Goal: Task Accomplishment & Management: Use online tool/utility

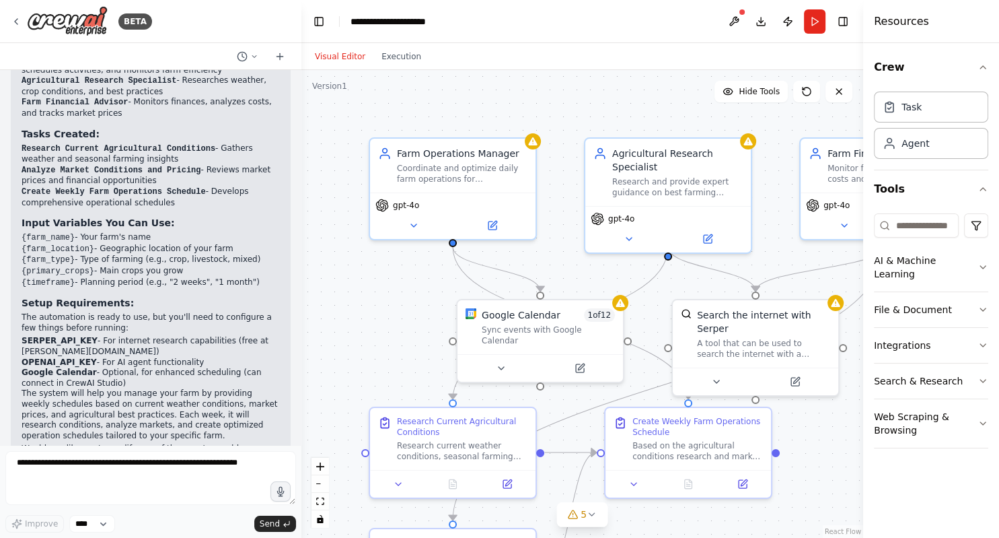
scroll to position [980, 0]
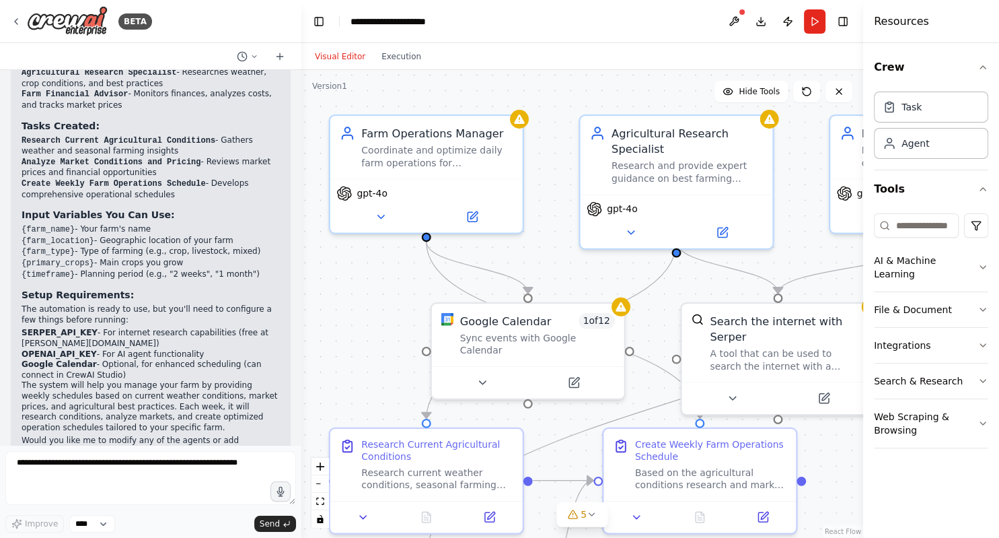
drag, startPoint x: 417, startPoint y: 287, endPoint x: 381, endPoint y: 295, distance: 37.4
click at [381, 295] on div ".deletable-edge-delete-btn { width: 20px; height: 20px; border: 0px solid #ffff…" at bounding box center [582, 304] width 562 height 468
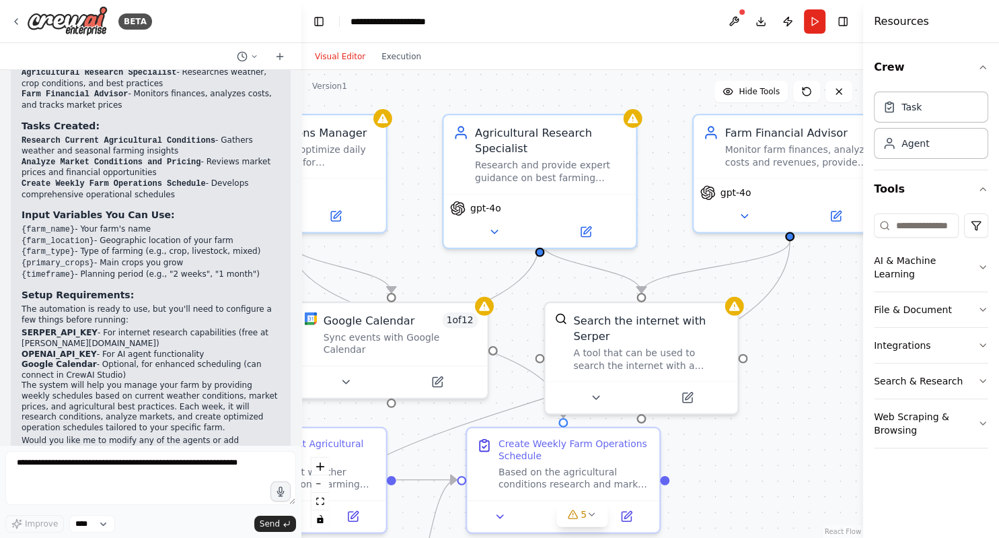
drag, startPoint x: 367, startPoint y: 320, endPoint x: 230, endPoint y: 319, distance: 136.6
click at [301, 319] on div ".deletable-edge-delete-btn { width: 20px; height: 20px; border: 0px solid #ffff…" at bounding box center [582, 304] width 562 height 468
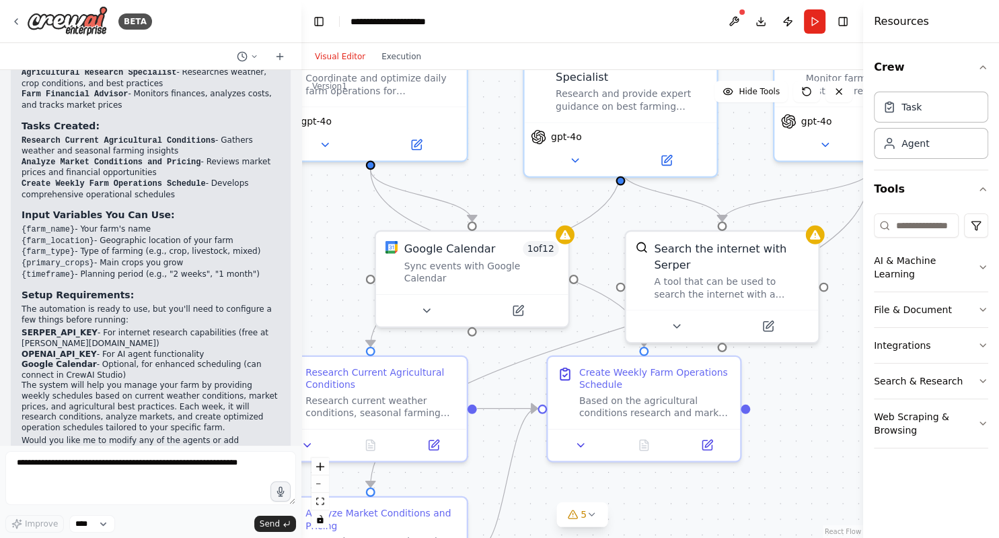
drag, startPoint x: 754, startPoint y: 417, endPoint x: 834, endPoint y: 345, distance: 107.7
click at [834, 345] on div ".deletable-edge-delete-btn { width: 20px; height: 20px; border: 0px solid #ffff…" at bounding box center [582, 304] width 562 height 468
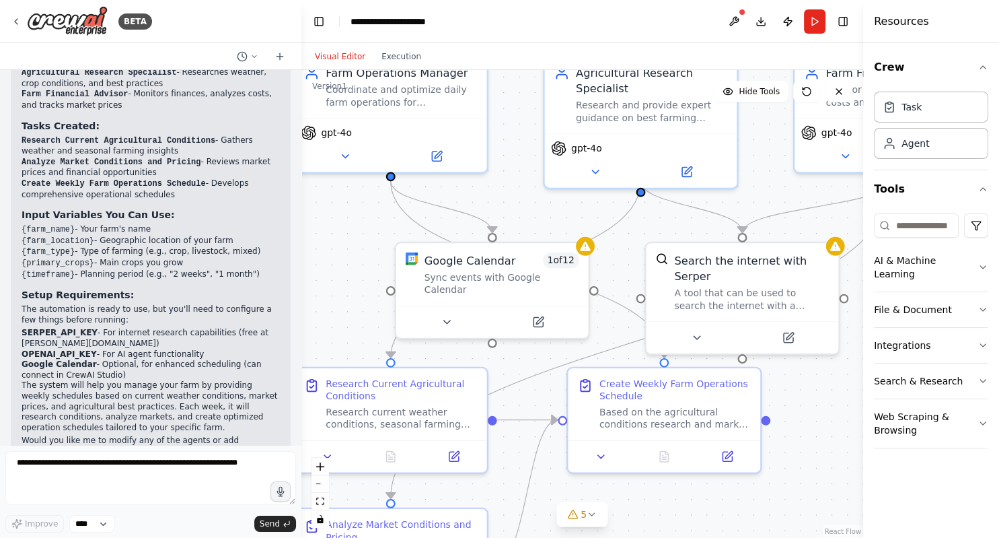
drag, startPoint x: 506, startPoint y: 176, endPoint x: 526, endPoint y: 187, distance: 23.2
click at [526, 187] on div ".deletable-edge-delete-btn { width: 20px; height: 20px; border: 0px solid #ffff…" at bounding box center [582, 304] width 562 height 468
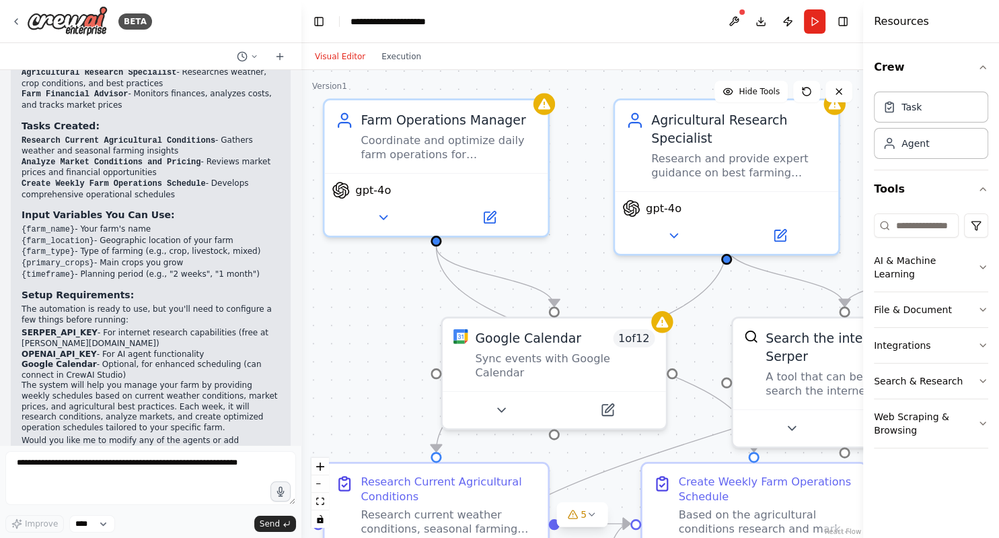
drag, startPoint x: 357, startPoint y: 241, endPoint x: 421, endPoint y: 321, distance: 102.5
click at [421, 321] on div ".deletable-edge-delete-btn { width: 20px; height: 20px; border: 0px solid #ffff…" at bounding box center [582, 304] width 562 height 468
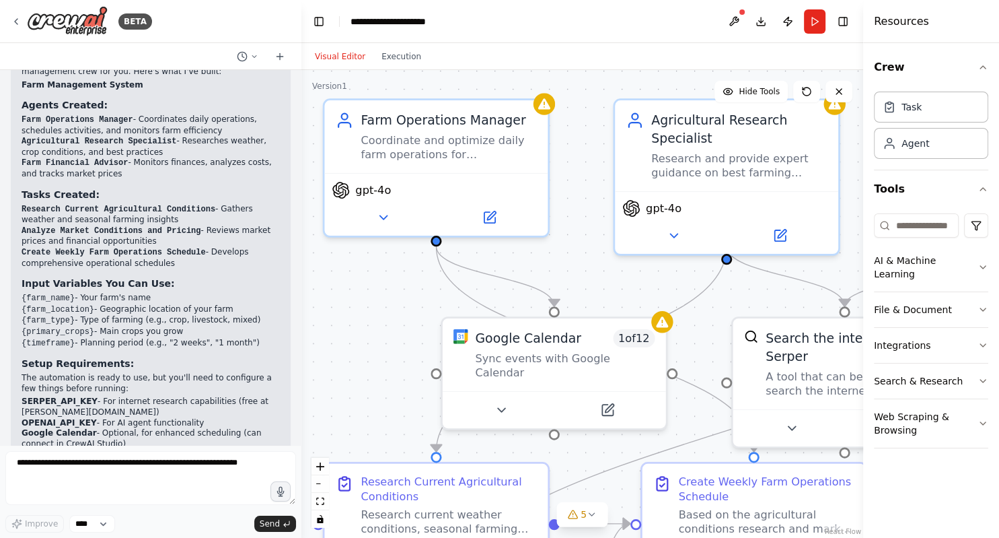
scroll to position [1001, 0]
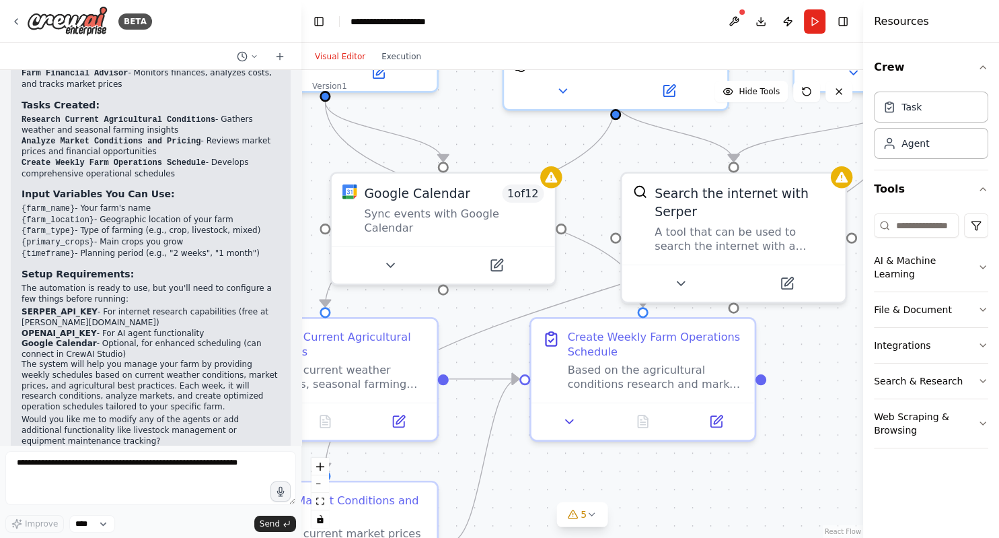
drag, startPoint x: 350, startPoint y: 400, endPoint x: 239, endPoint y: 255, distance: 182.4
click at [301, 255] on div ".deletable-edge-delete-btn { width: 20px; height: 20px; border: 0px solid #ffff…" at bounding box center [582, 304] width 562 height 468
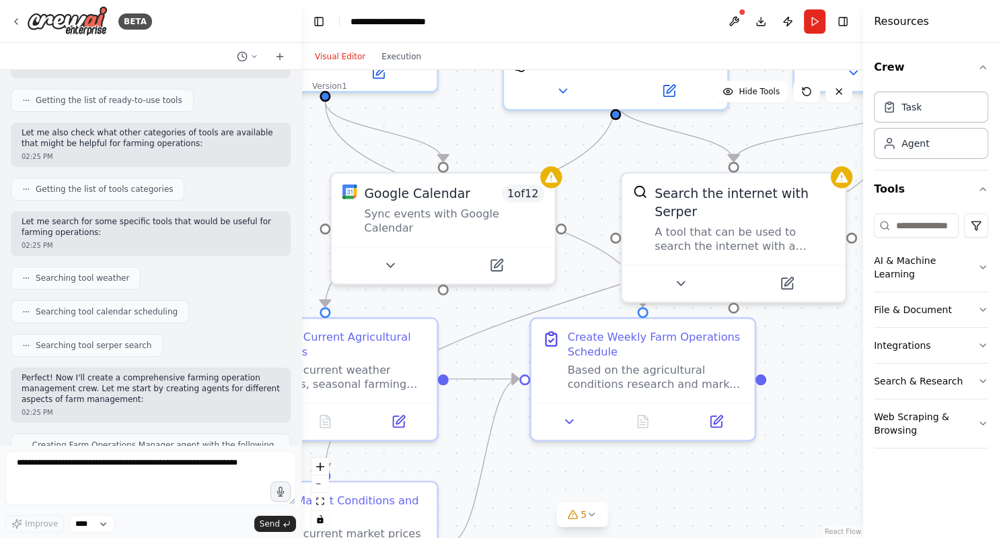
scroll to position [0, 0]
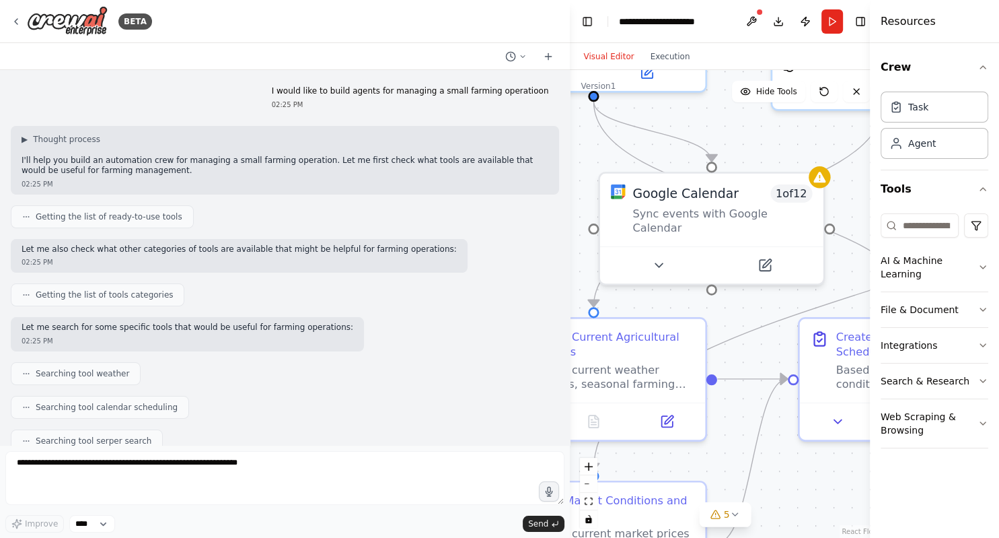
drag, startPoint x: 387, startPoint y: 166, endPoint x: 653, endPoint y: 171, distance: 265.8
click at [653, 171] on div "BETA I would like to build agents for managing a small farming operatioon 02:25…" at bounding box center [499, 269] width 999 height 538
click at [86, 219] on span "Getting the list of ready-to-use tools" at bounding box center [109, 216] width 147 height 11
click at [25, 217] on icon at bounding box center [26, 217] width 8 height 8
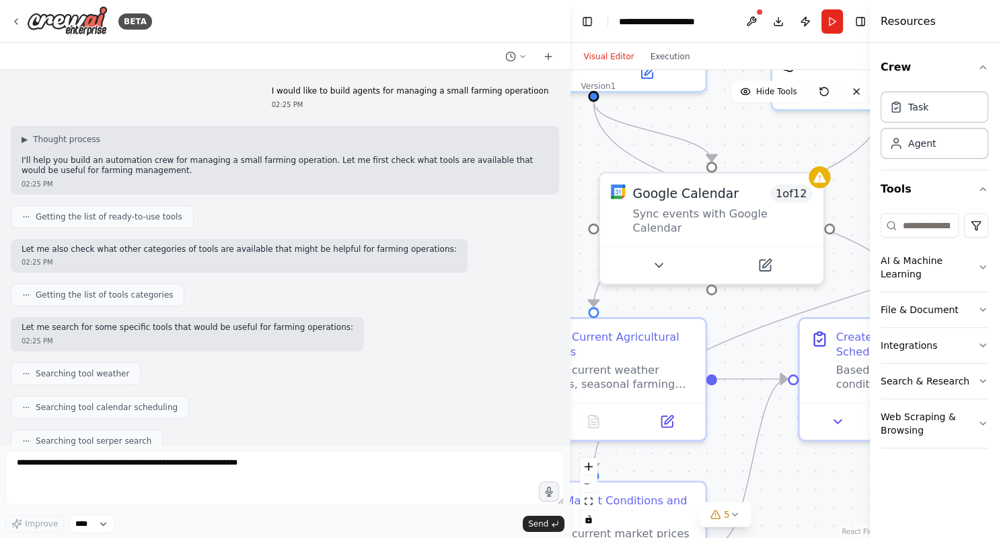
click at [28, 295] on circle at bounding box center [28, 295] width 1 height 1
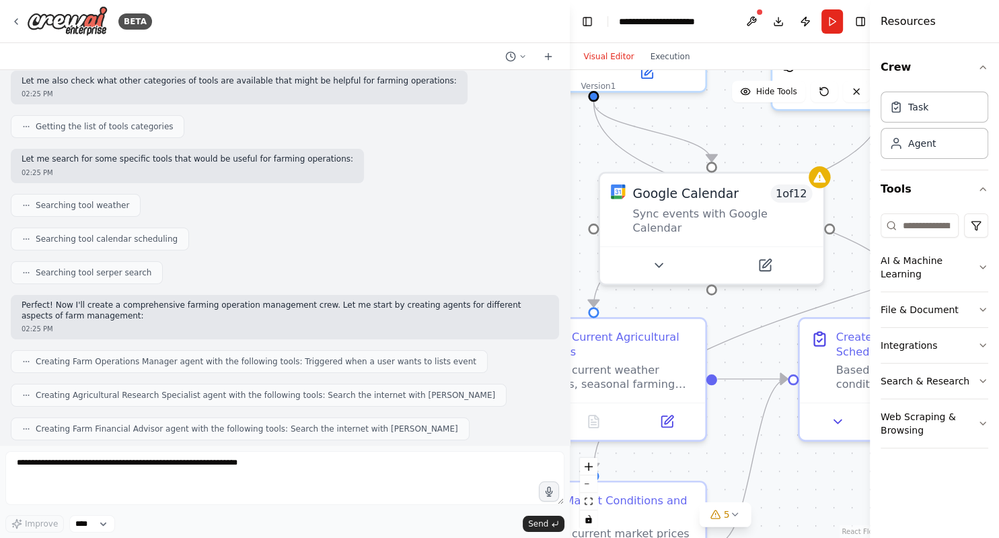
scroll to position [174, 0]
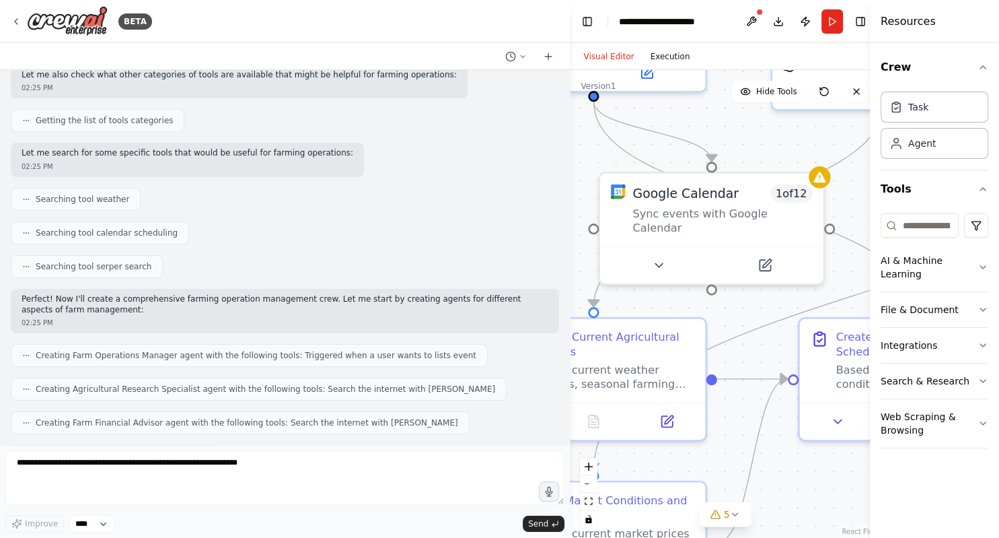
click at [657, 57] on button "Execution" at bounding box center [671, 56] width 56 height 16
click at [604, 58] on button "Visual Editor" at bounding box center [608, 56] width 67 height 16
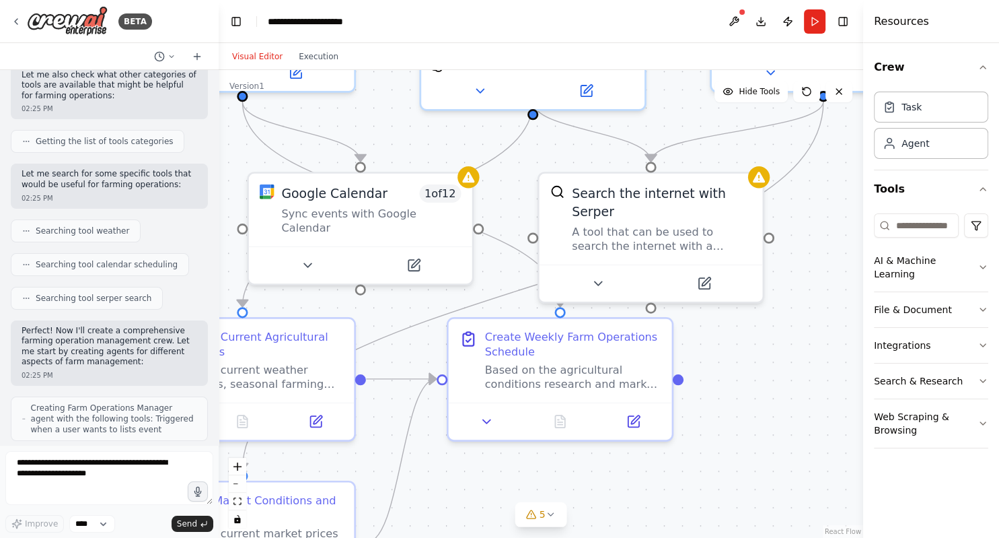
scroll to position [227, 0]
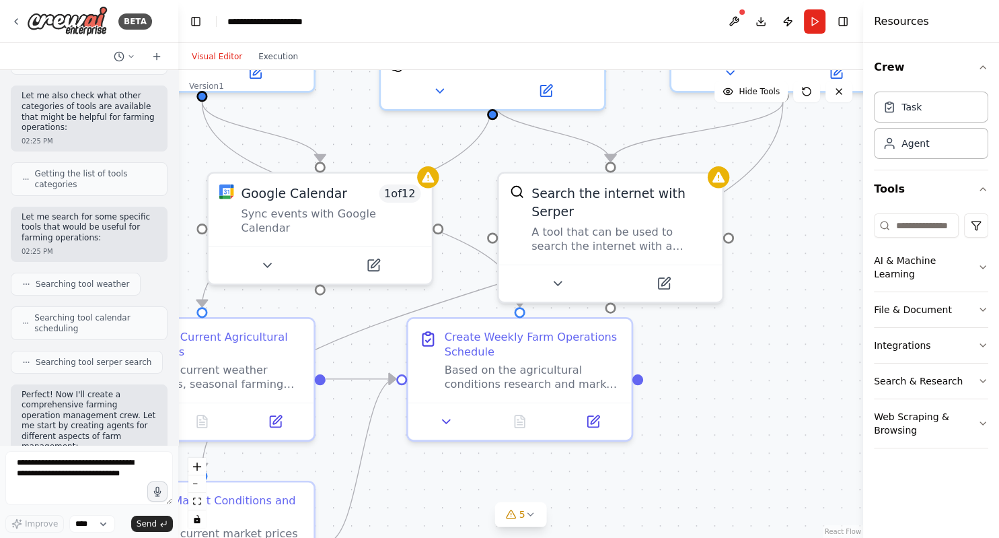
drag, startPoint x: 567, startPoint y: 235, endPoint x: 178, endPoint y: 198, distance: 390.0
click at [178, 198] on div at bounding box center [175, 269] width 5 height 538
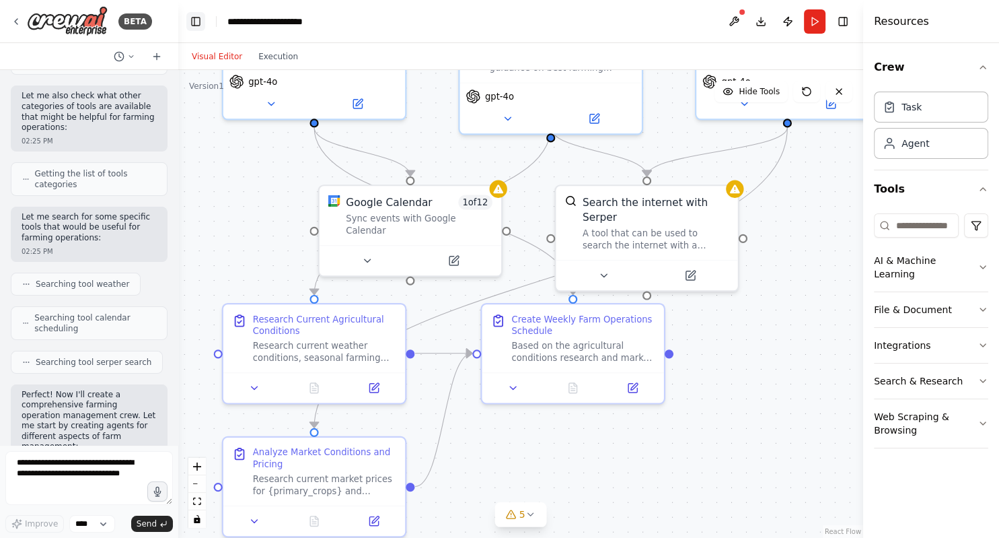
click at [194, 17] on button "Toggle Left Sidebar" at bounding box center [195, 21] width 19 height 19
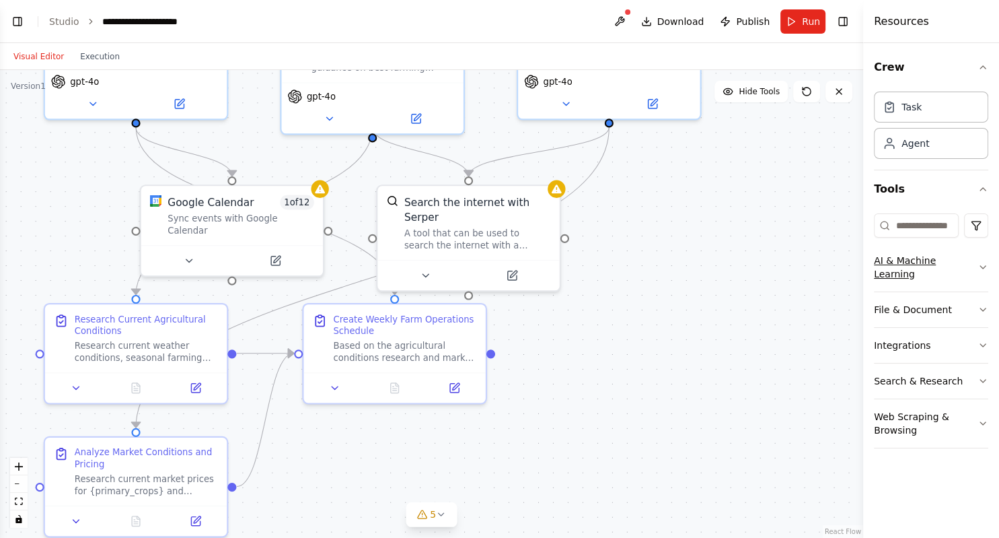
click at [982, 262] on icon "button" at bounding box center [983, 267] width 11 height 11
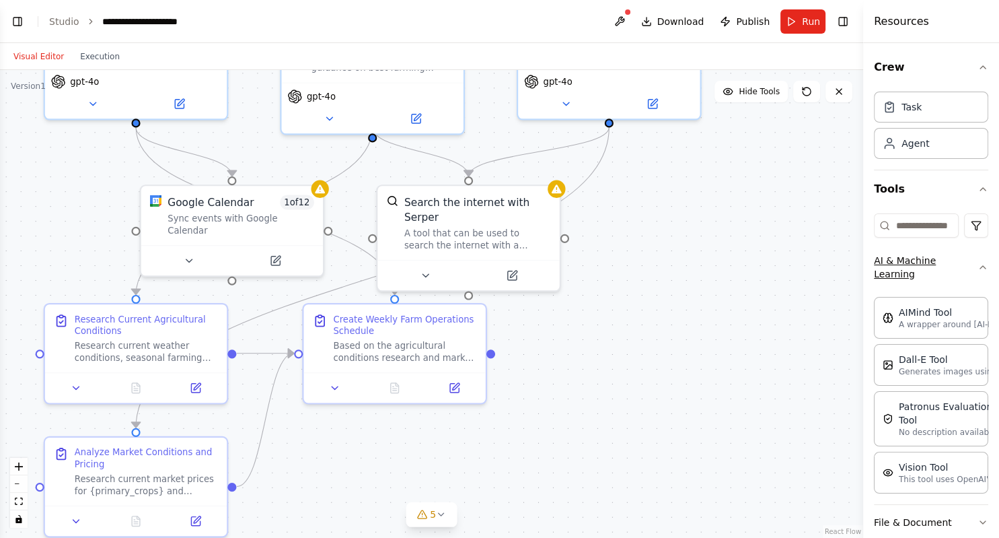
click at [982, 262] on icon "button" at bounding box center [983, 267] width 11 height 11
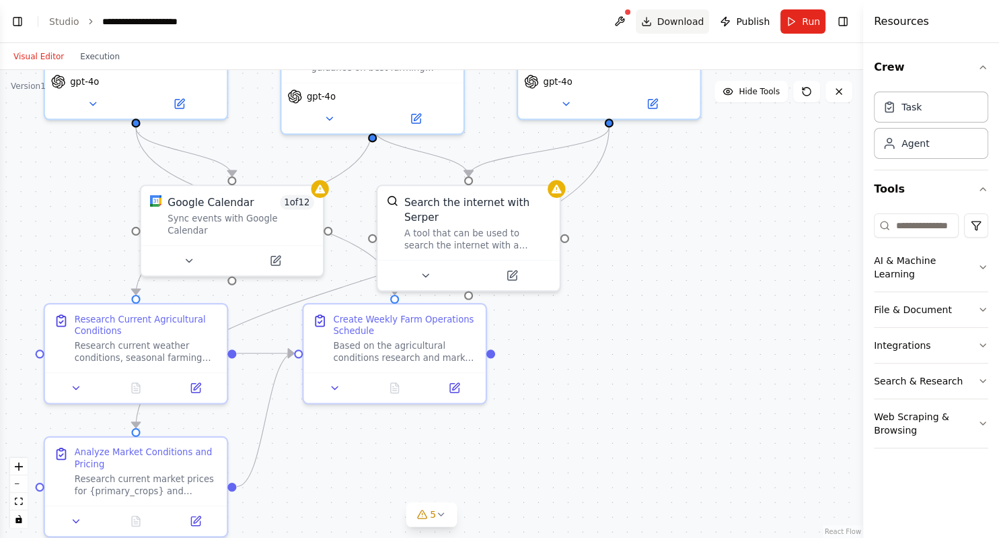
click at [655, 20] on button "Download" at bounding box center [673, 21] width 74 height 24
click at [923, 109] on div "Task" at bounding box center [931, 106] width 114 height 31
click at [910, 111] on div "Task" at bounding box center [912, 106] width 20 height 13
click at [907, 149] on div "Agent" at bounding box center [916, 142] width 28 height 13
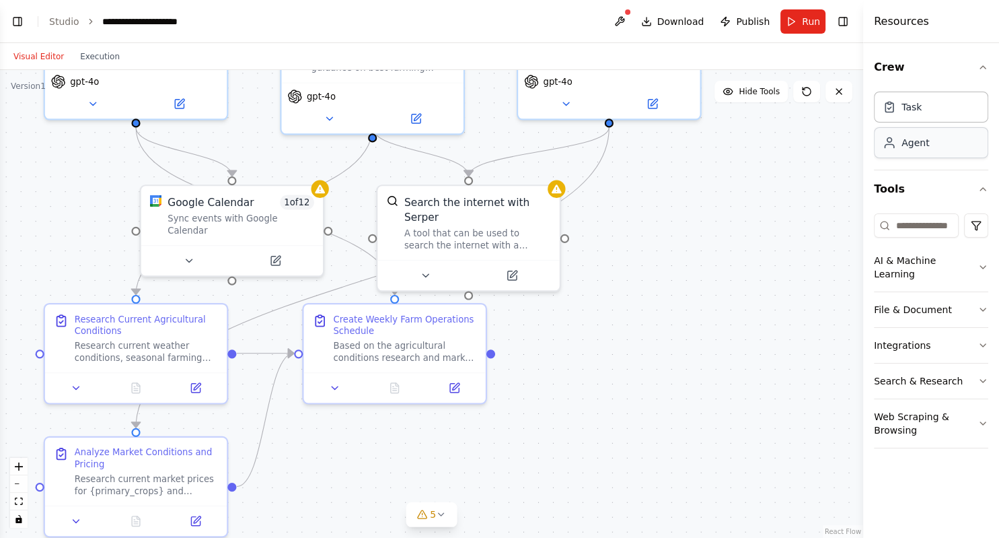
click at [907, 149] on div "Agent" at bounding box center [916, 142] width 28 height 13
click at [982, 189] on icon "button" at bounding box center [982, 189] width 5 height 3
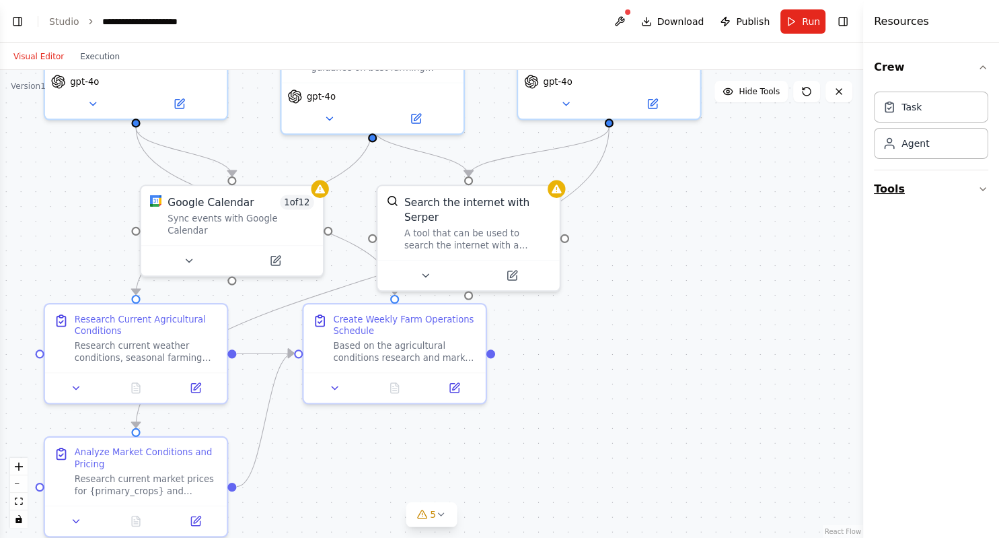
click at [982, 189] on icon "button" at bounding box center [983, 189] width 11 height 11
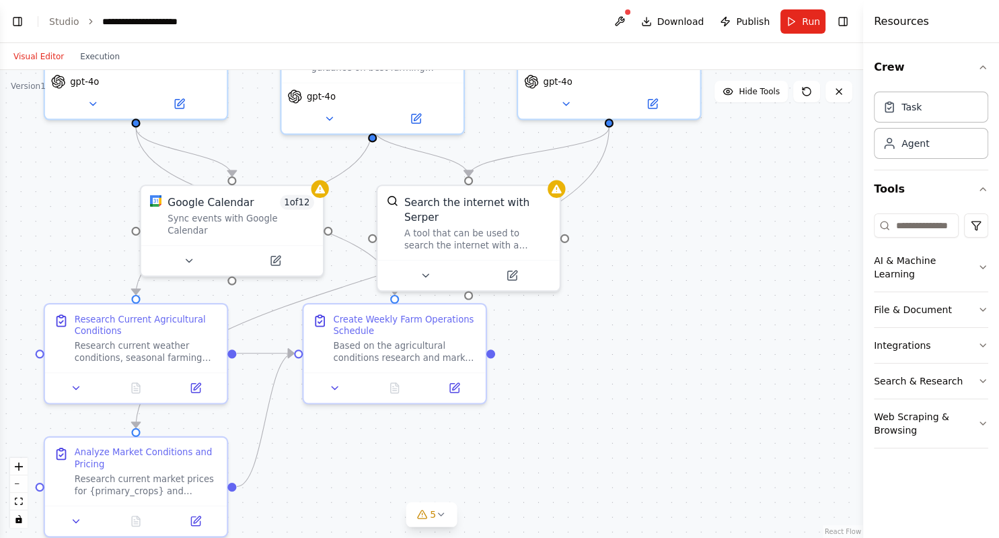
click at [31, 62] on button "Visual Editor" at bounding box center [38, 56] width 67 height 16
click at [65, 22] on link "Studio" at bounding box center [64, 21] width 30 height 11
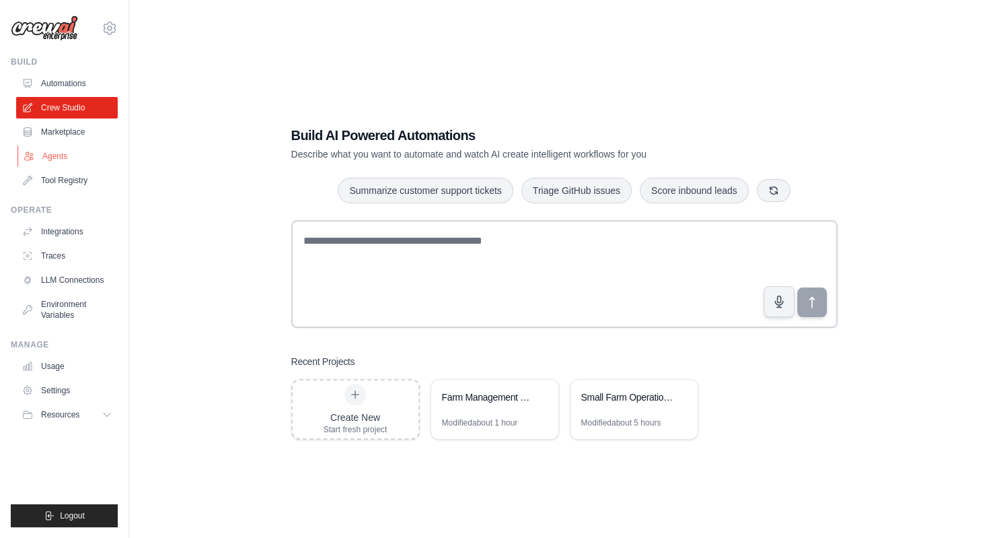
click at [59, 154] on link "Agents" at bounding box center [68, 156] width 102 height 22
